Goal: Task Accomplishment & Management: Manage account settings

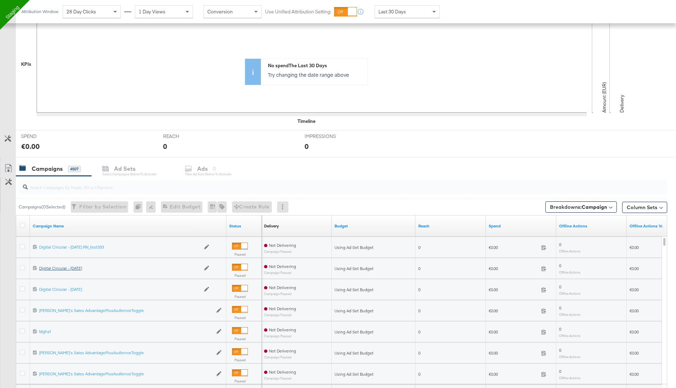
scroll to position [155, 0]
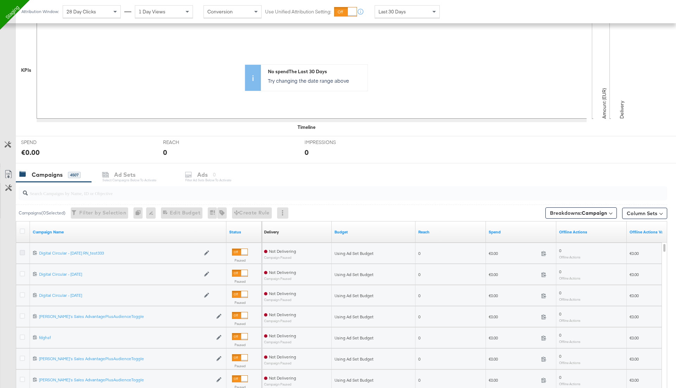
click at [21, 250] on icon at bounding box center [22, 252] width 5 height 5
click at [0, 0] on input "checkbox" at bounding box center [0, 0] width 0 height 0
click at [20, 272] on icon at bounding box center [22, 273] width 5 height 5
click at [0, 0] on input "checkbox" at bounding box center [0, 0] width 0 height 0
click at [21, 292] on icon at bounding box center [22, 294] width 5 height 5
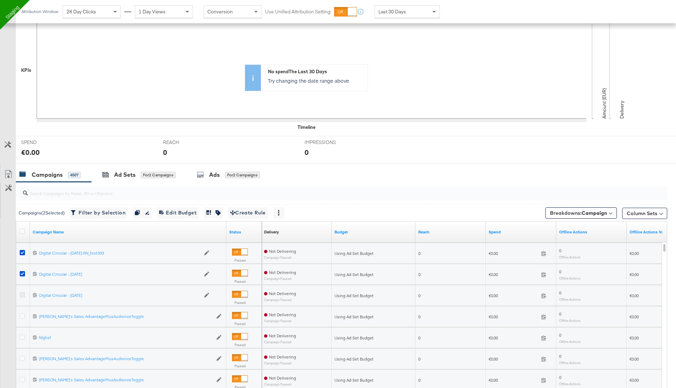
click at [0, 0] on input "checkbox" at bounding box center [0, 0] width 0 height 0
click at [21, 315] on icon at bounding box center [22, 315] width 5 height 5
click at [0, 0] on input "checkbox" at bounding box center [0, 0] width 0 height 0
click at [24, 337] on icon at bounding box center [22, 336] width 5 height 5
click at [0, 0] on input "checkbox" at bounding box center [0, 0] width 0 height 0
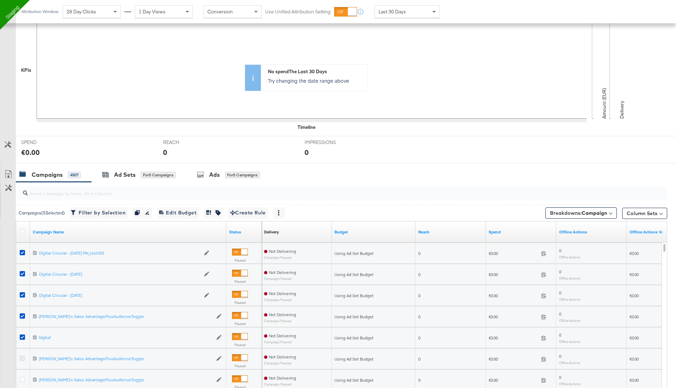
click at [23, 358] on icon at bounding box center [22, 358] width 5 height 5
click at [0, 0] on input "checkbox" at bounding box center [0, 0] width 0 height 0
click at [118, 175] on div "Ad Sets" at bounding box center [124, 175] width 21 height 8
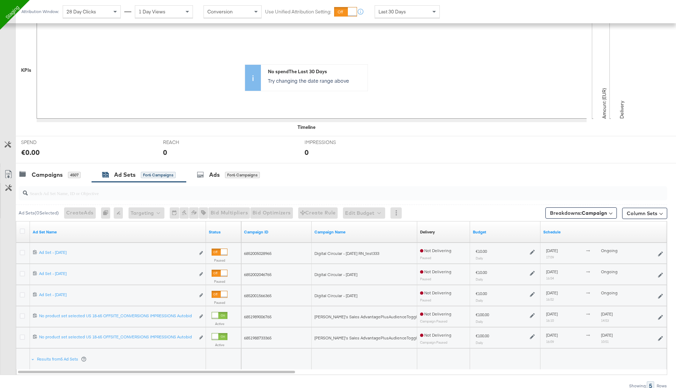
click at [218, 314] on div at bounding box center [215, 315] width 6 height 6
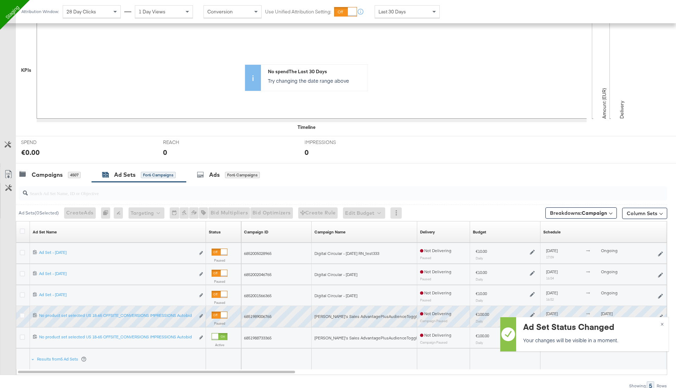
click at [218, 337] on div at bounding box center [215, 336] width 6 height 6
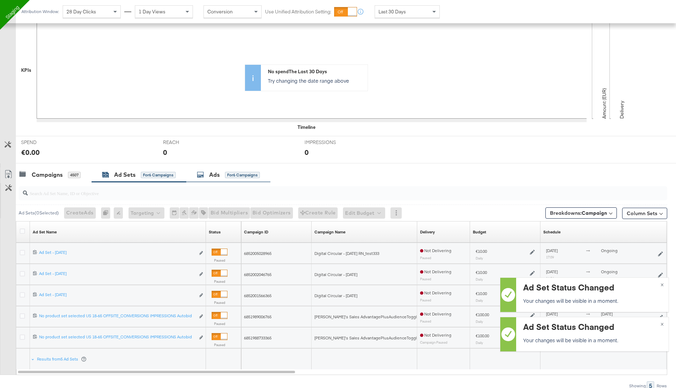
click at [227, 169] on div "Ads for 6 Campaigns" at bounding box center [228, 174] width 84 height 15
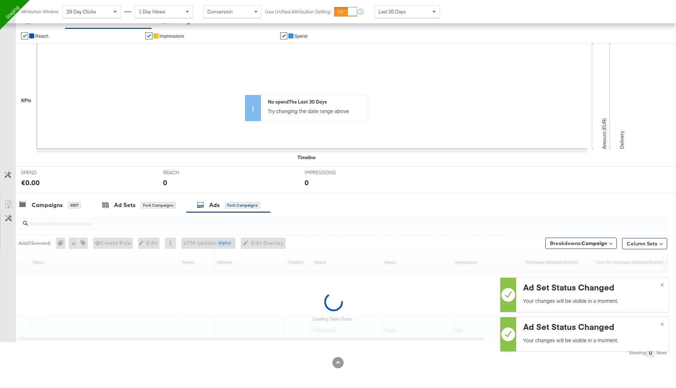
scroll to position [123, 0]
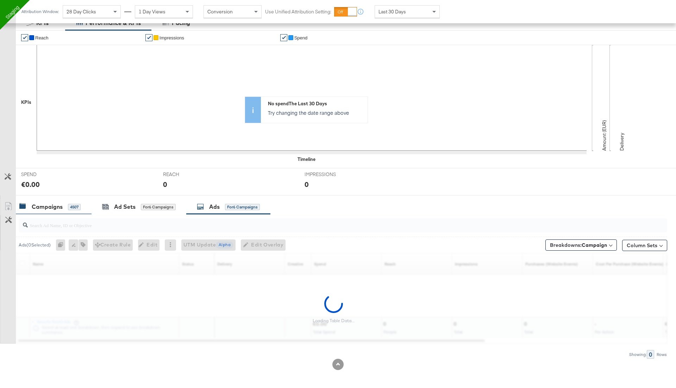
click at [52, 203] on div "Campaigns" at bounding box center [47, 207] width 31 height 8
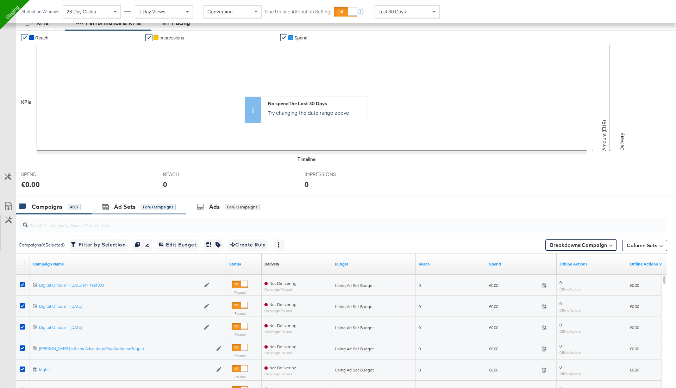
click at [144, 200] on div "Ad Sets for 6 Campaigns" at bounding box center [139, 206] width 95 height 15
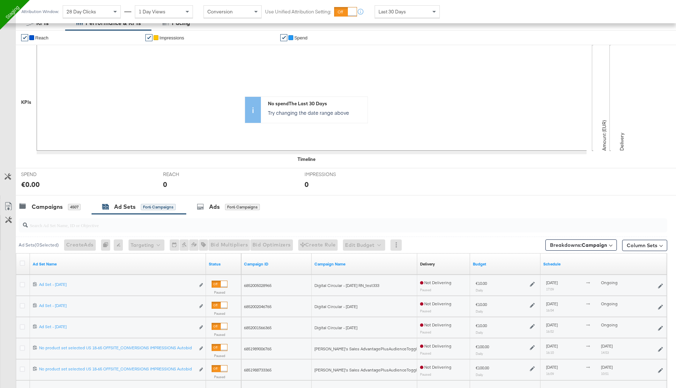
click at [21, 286] on div at bounding box center [23, 285] width 7 height 7
click at [22, 283] on icon at bounding box center [22, 284] width 5 height 5
click at [0, 0] on input "checkbox" at bounding box center [0, 0] width 0 height 0
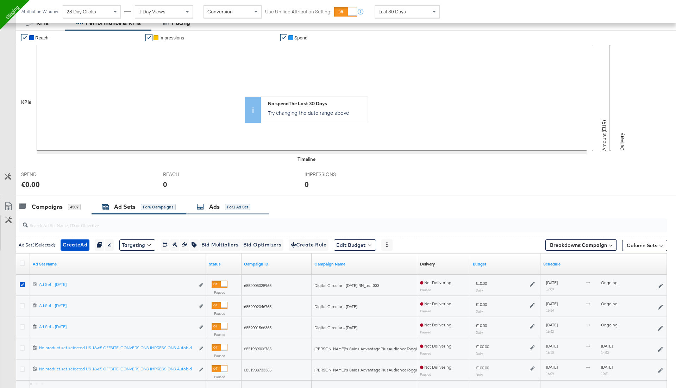
click at [206, 207] on div "Ads for 1 Ad Set" at bounding box center [224, 207] width 54 height 8
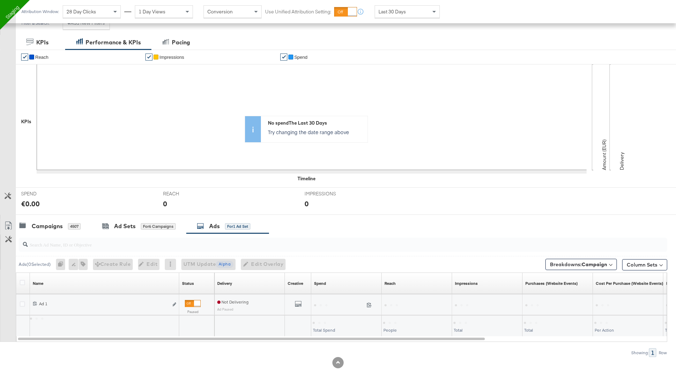
scroll to position [102, 0]
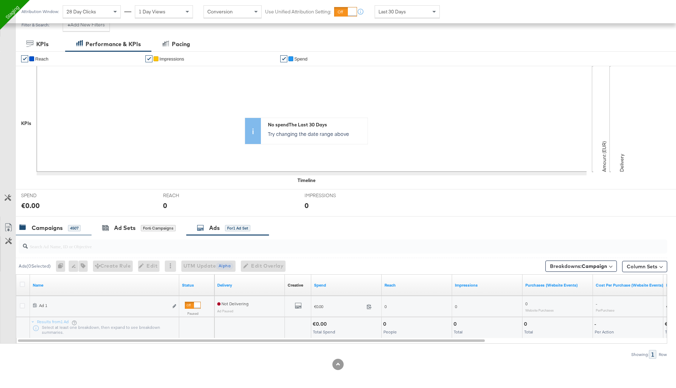
click at [68, 226] on div "4507" at bounding box center [74, 228] width 13 height 6
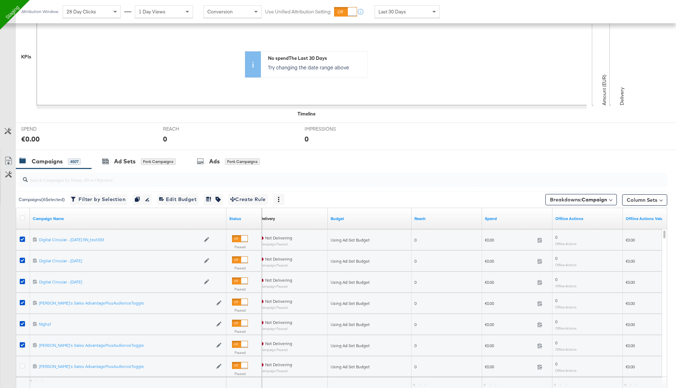
scroll to position [185, 0]
